Goal: Information Seeking & Learning: Learn about a topic

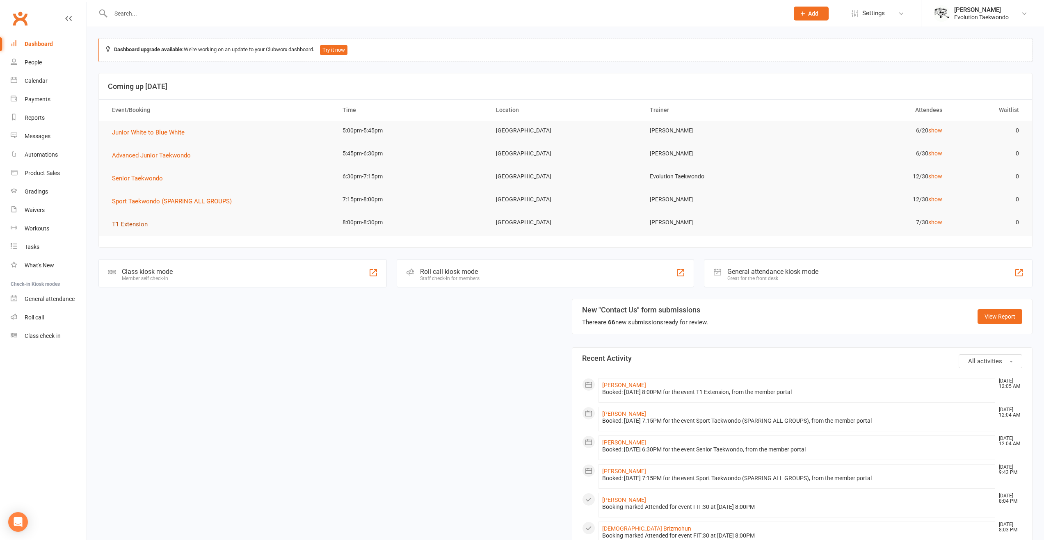
click at [136, 222] on span "T1 Extension" at bounding box center [130, 224] width 36 height 7
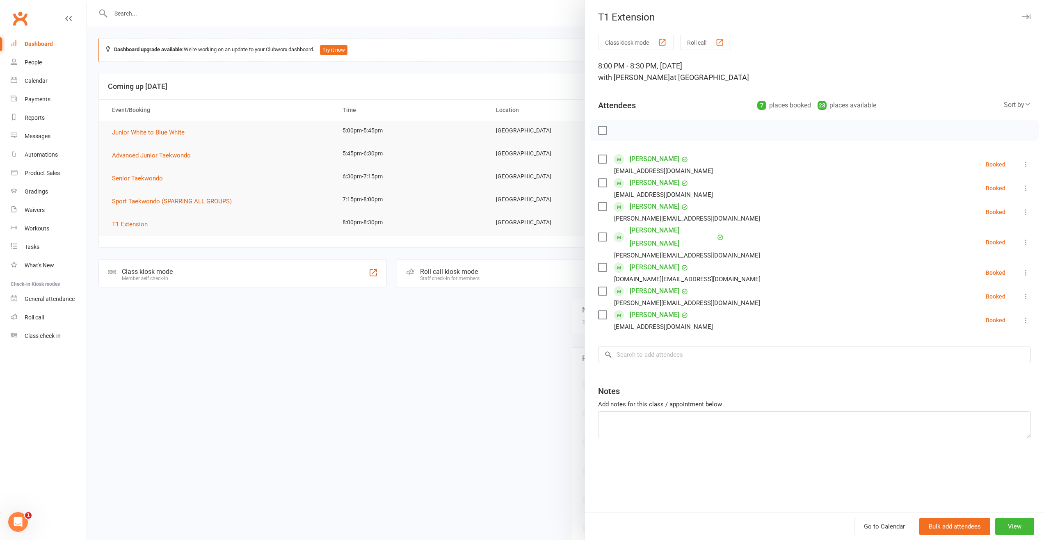
click at [136, 222] on div at bounding box center [565, 270] width 957 height 540
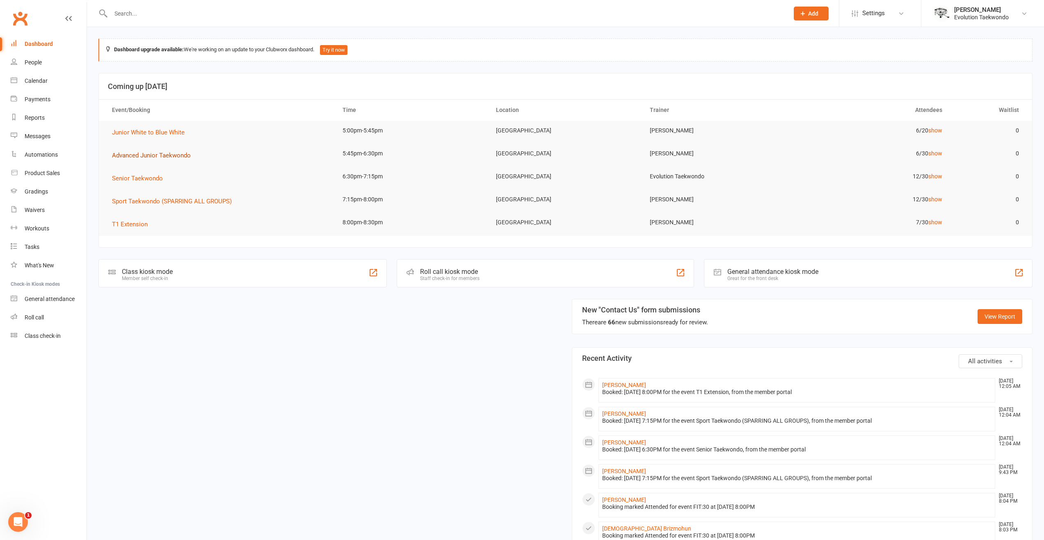
click at [140, 152] on span "Advanced Junior Taekwondo" at bounding box center [151, 155] width 79 height 7
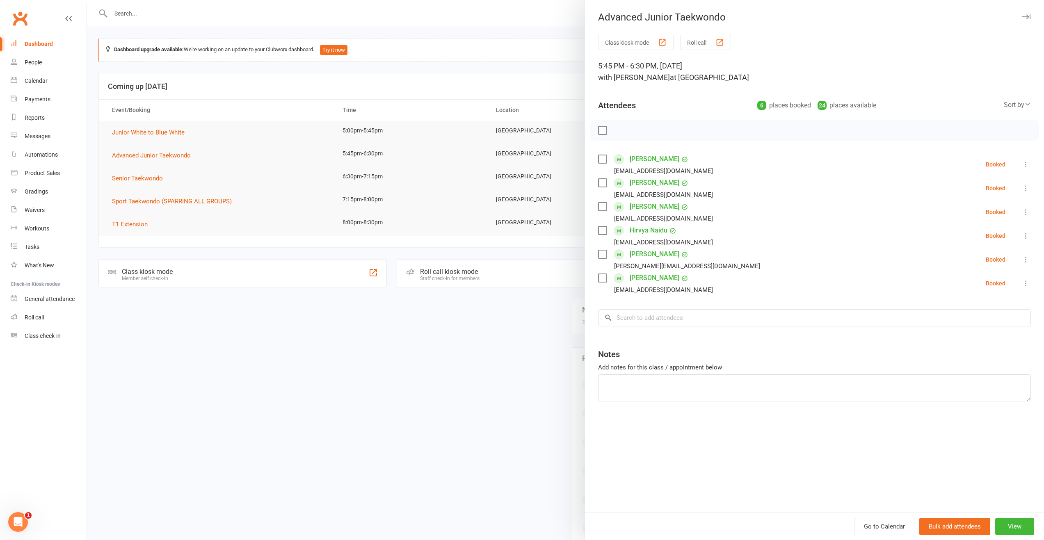
click at [139, 151] on div at bounding box center [565, 270] width 957 height 540
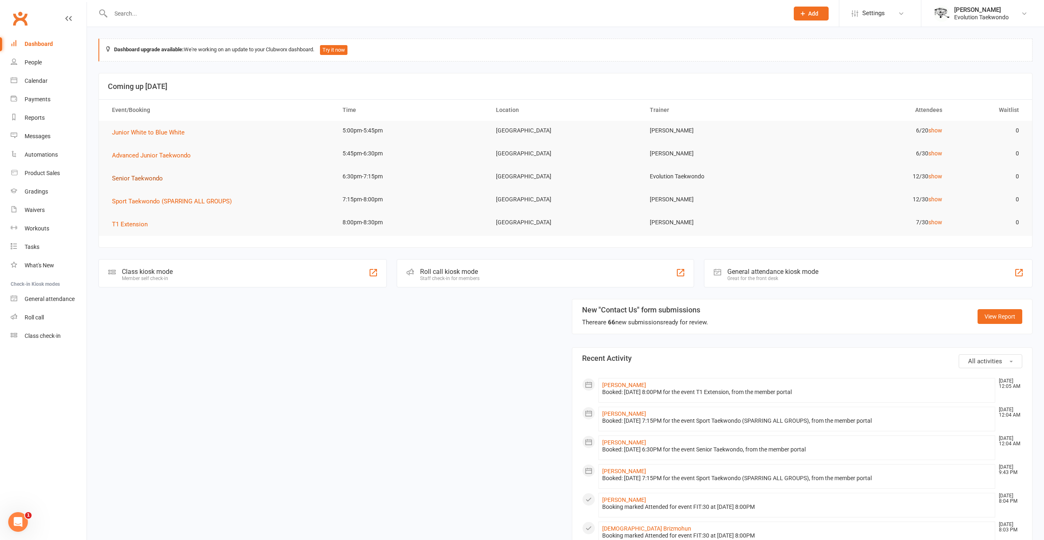
click at [133, 181] on span "Senior Taekwondo" at bounding box center [137, 178] width 51 height 7
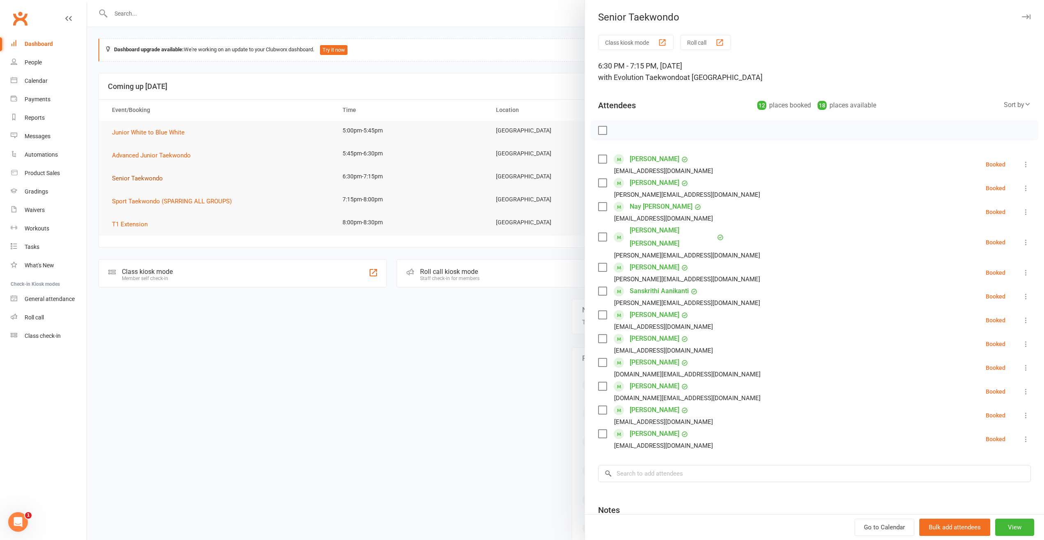
click at [133, 181] on div at bounding box center [565, 270] width 957 height 540
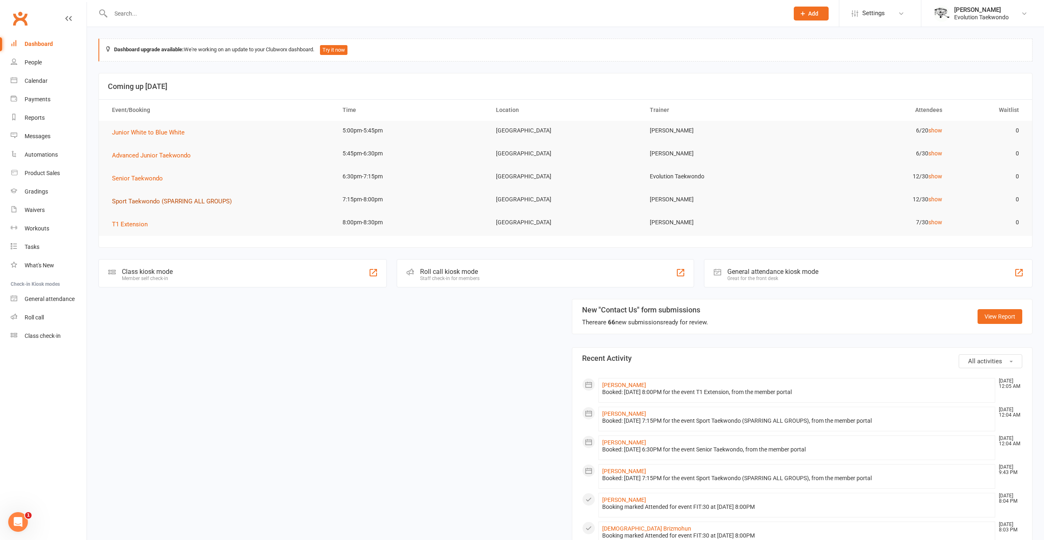
click at [139, 198] on span "Sport Taekwondo (SPARRING ALL GROUPS)" at bounding box center [172, 201] width 120 height 7
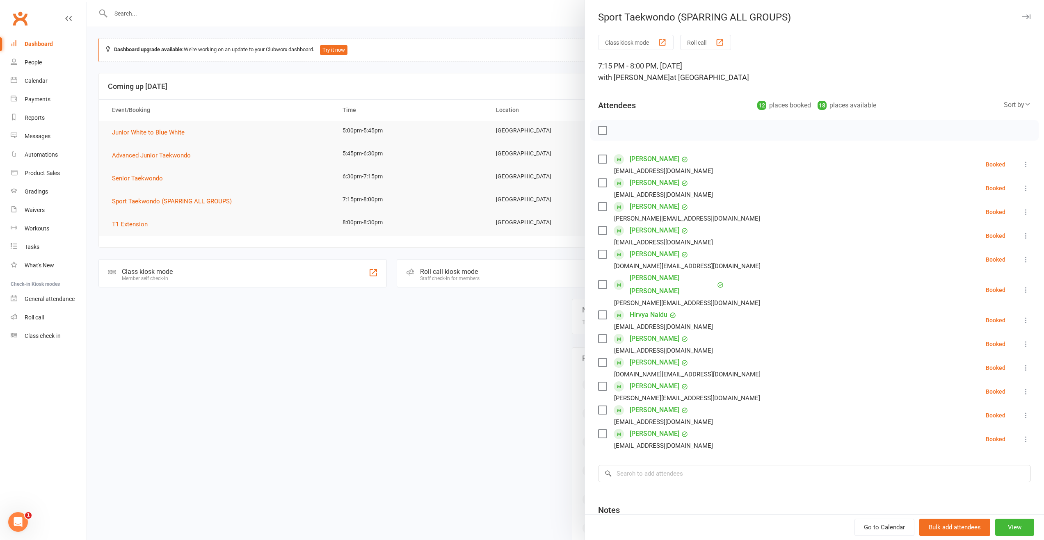
click at [267, 334] on div at bounding box center [565, 270] width 957 height 540
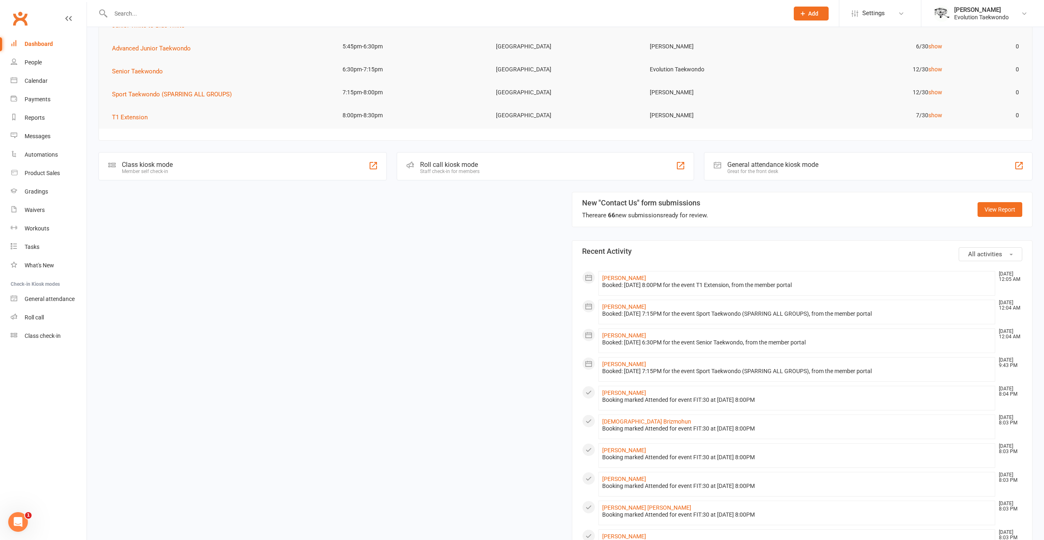
scroll to position [205, 0]
